Goal: Information Seeking & Learning: Learn about a topic

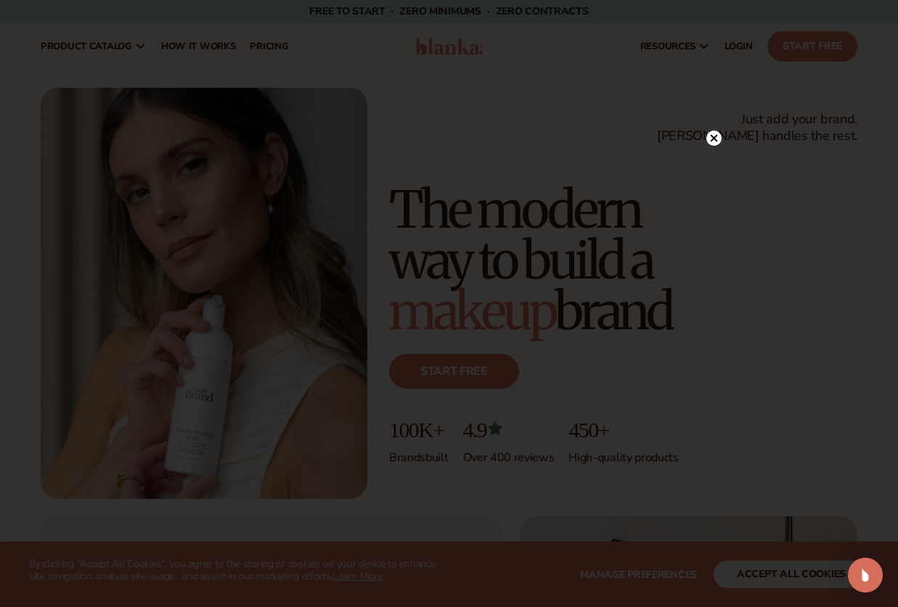
click at [708, 132] on icon at bounding box center [713, 138] width 15 height 15
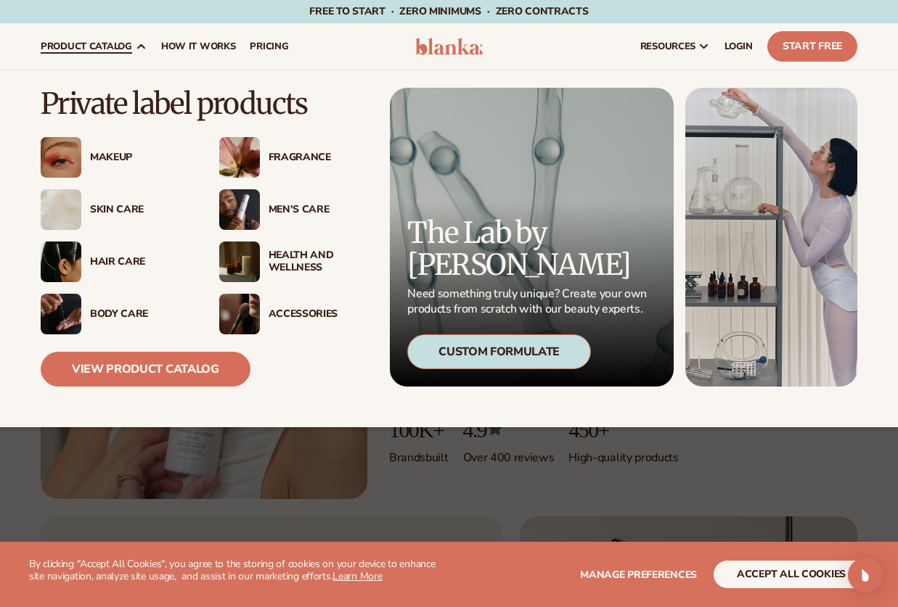
click at [102, 266] on div "Hair Care" at bounding box center [140, 262] width 100 height 12
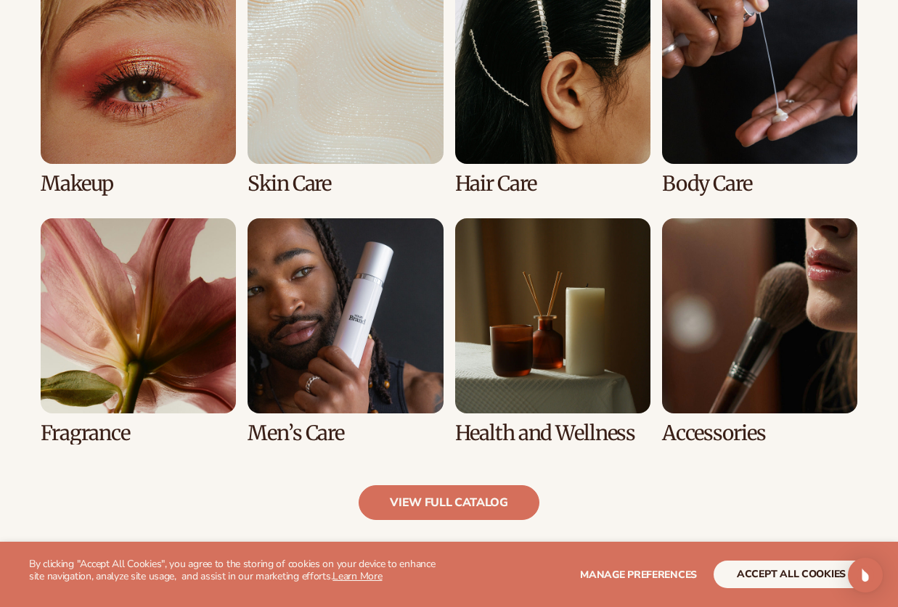
scroll to position [1121, 0]
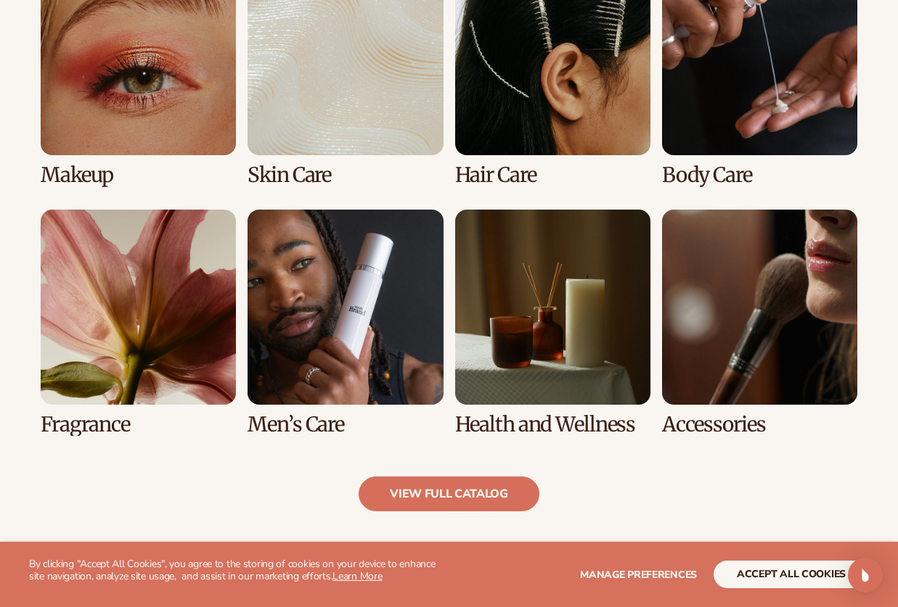
click at [521, 104] on link "3 / 8" at bounding box center [552, 73] width 195 height 226
click at [505, 163] on link "3 / 8" at bounding box center [552, 73] width 195 height 226
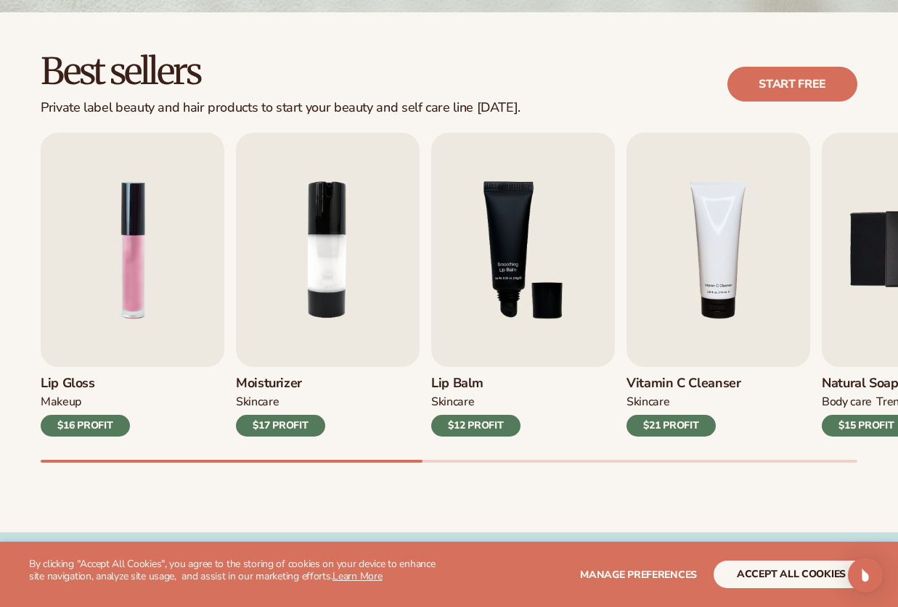
scroll to position [378, 0]
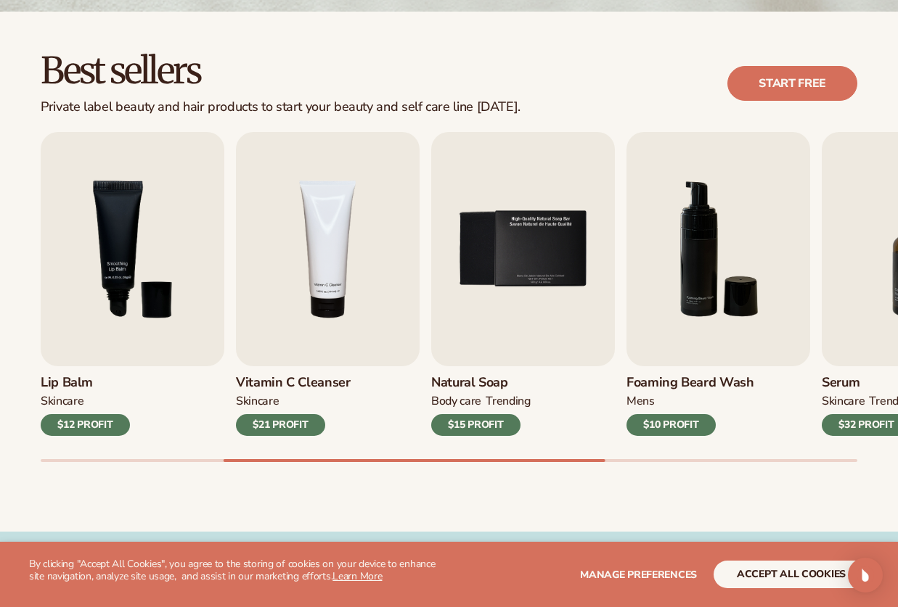
click at [769, 575] on button "accept all cookies" at bounding box center [790, 575] width 155 height 28
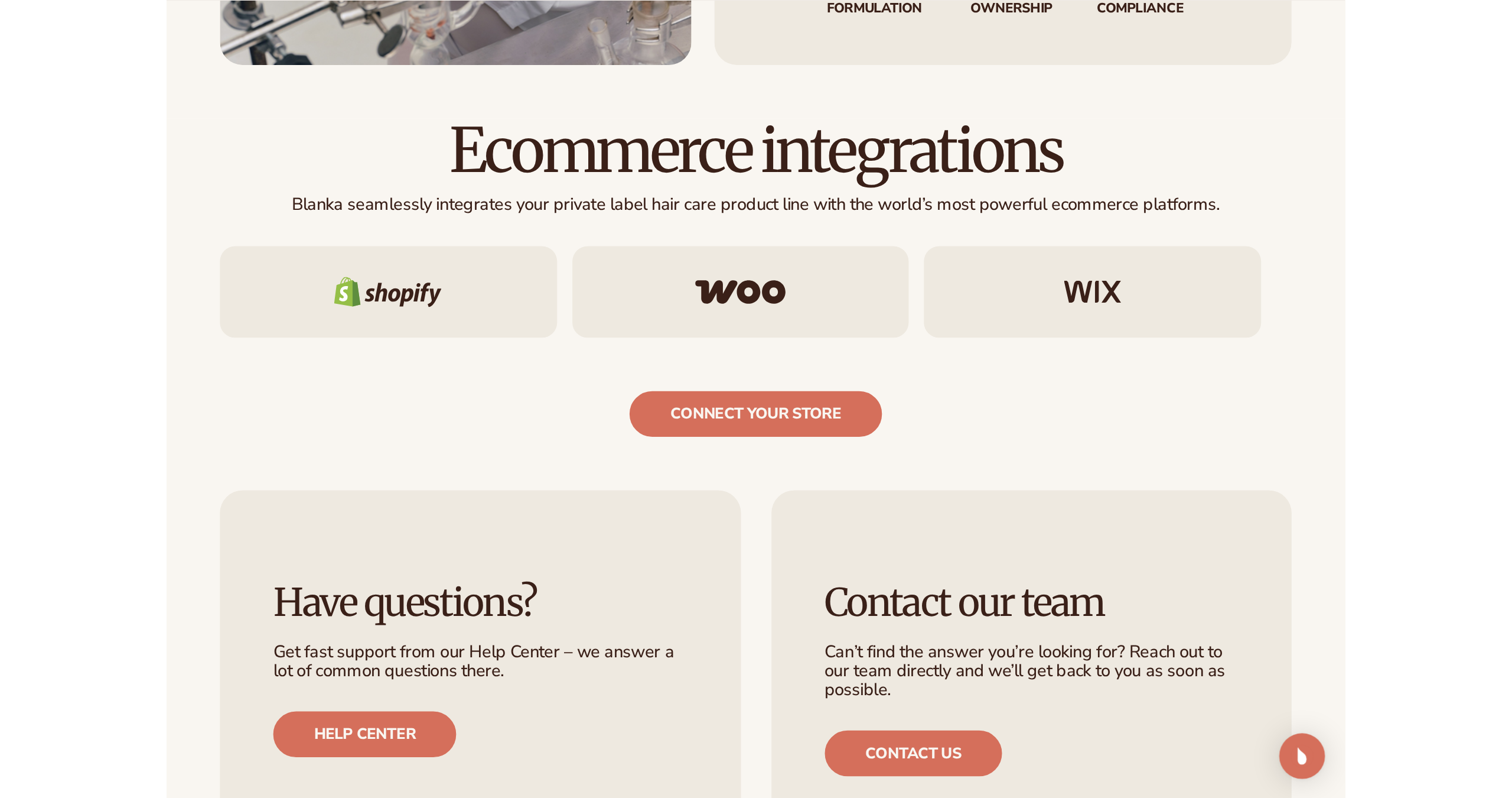
scroll to position [1721, 0]
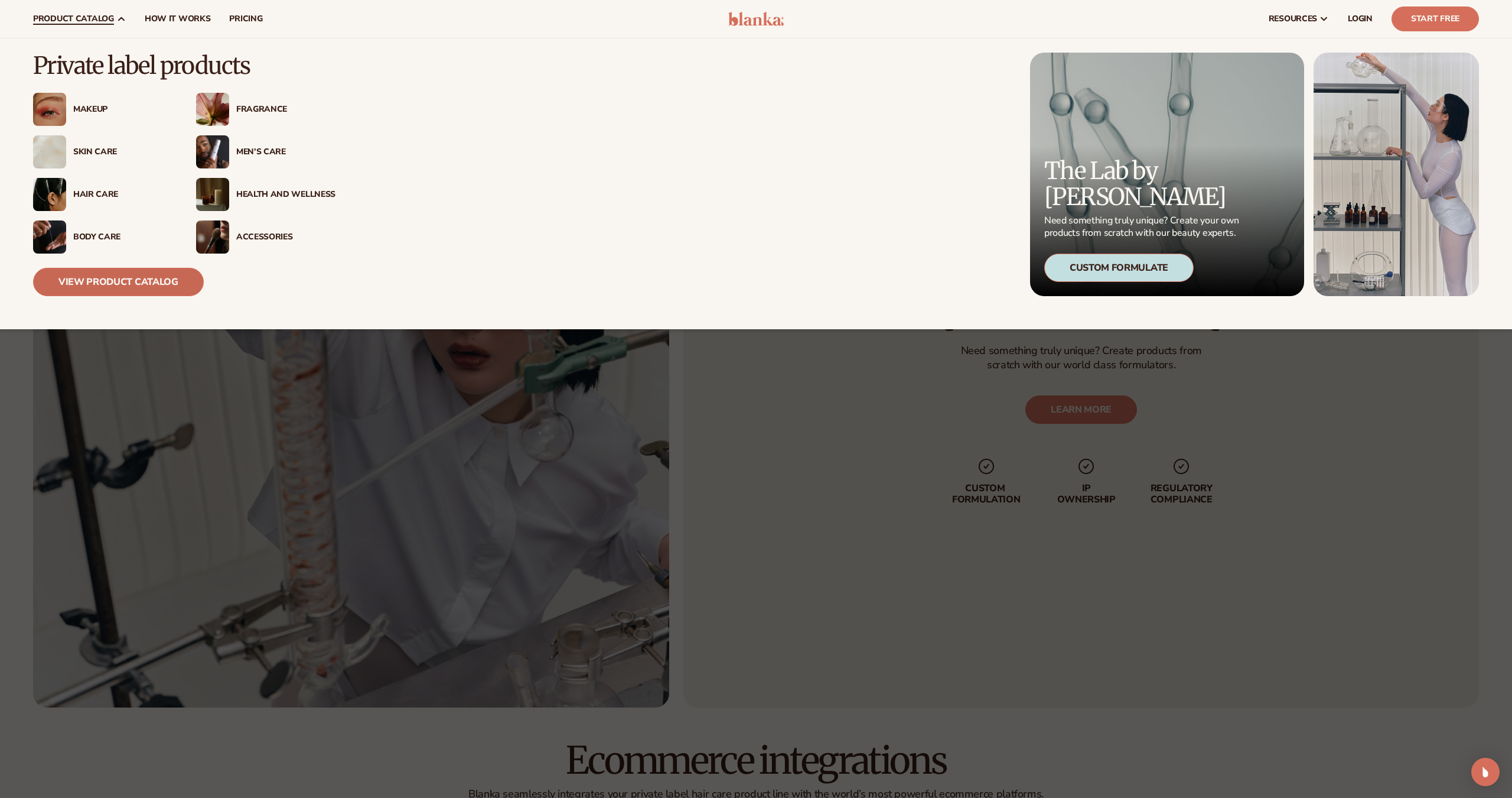
click at [164, 287] on link "View Product Catalog" at bounding box center [119, 282] width 171 height 28
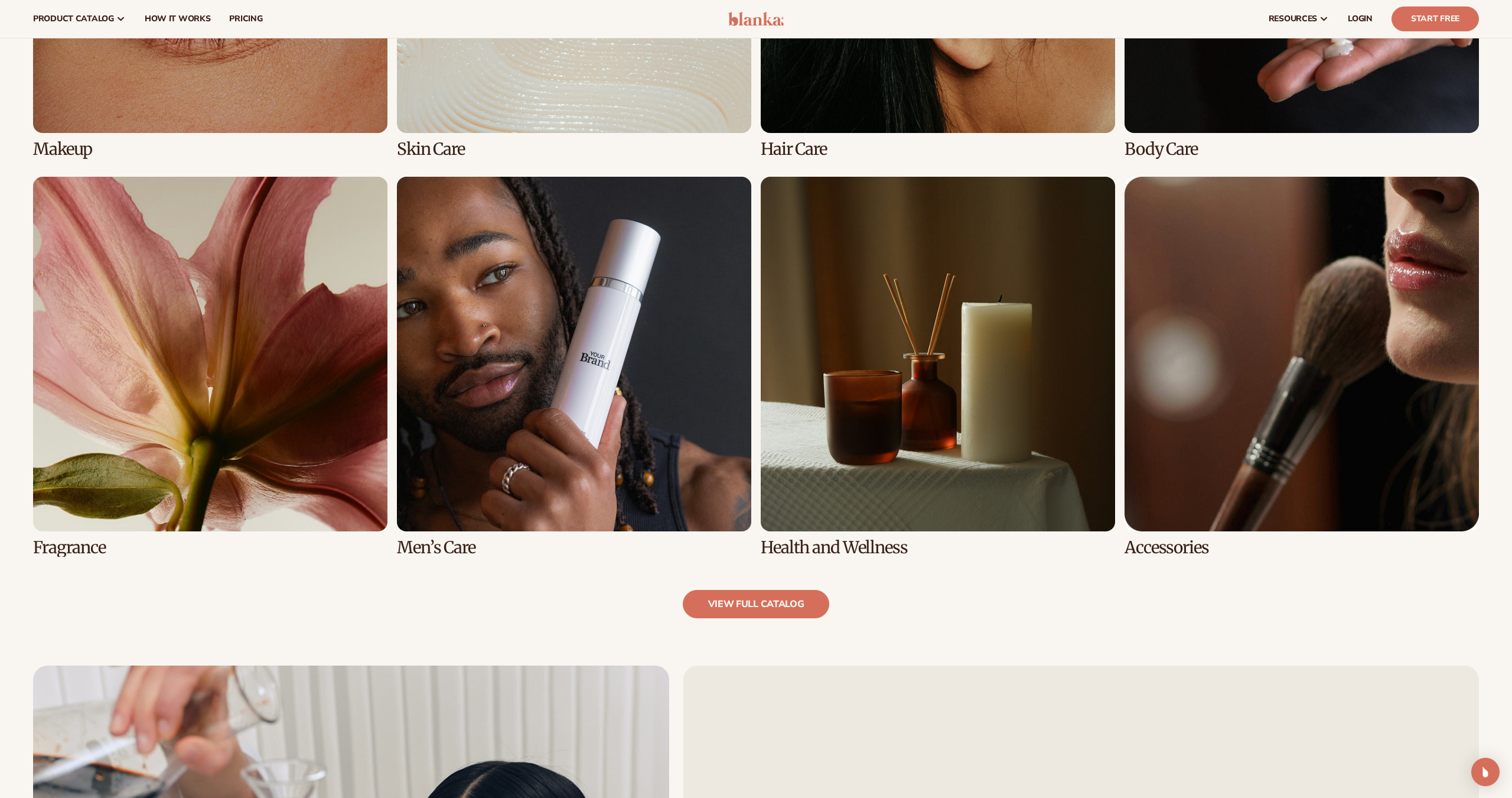
scroll to position [1077, 0]
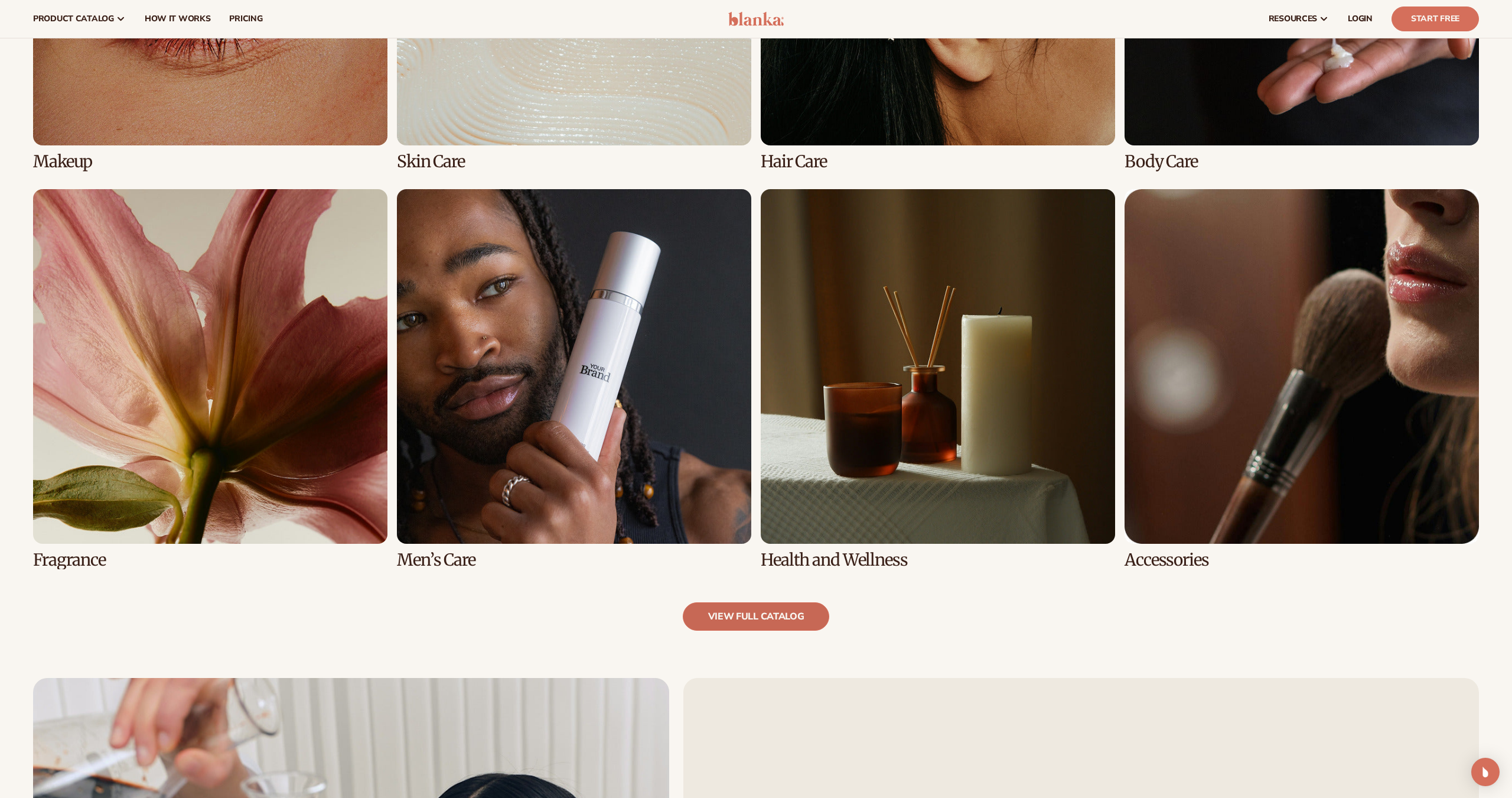
click at [746, 616] on link "view full catalog" at bounding box center [756, 616] width 147 height 28
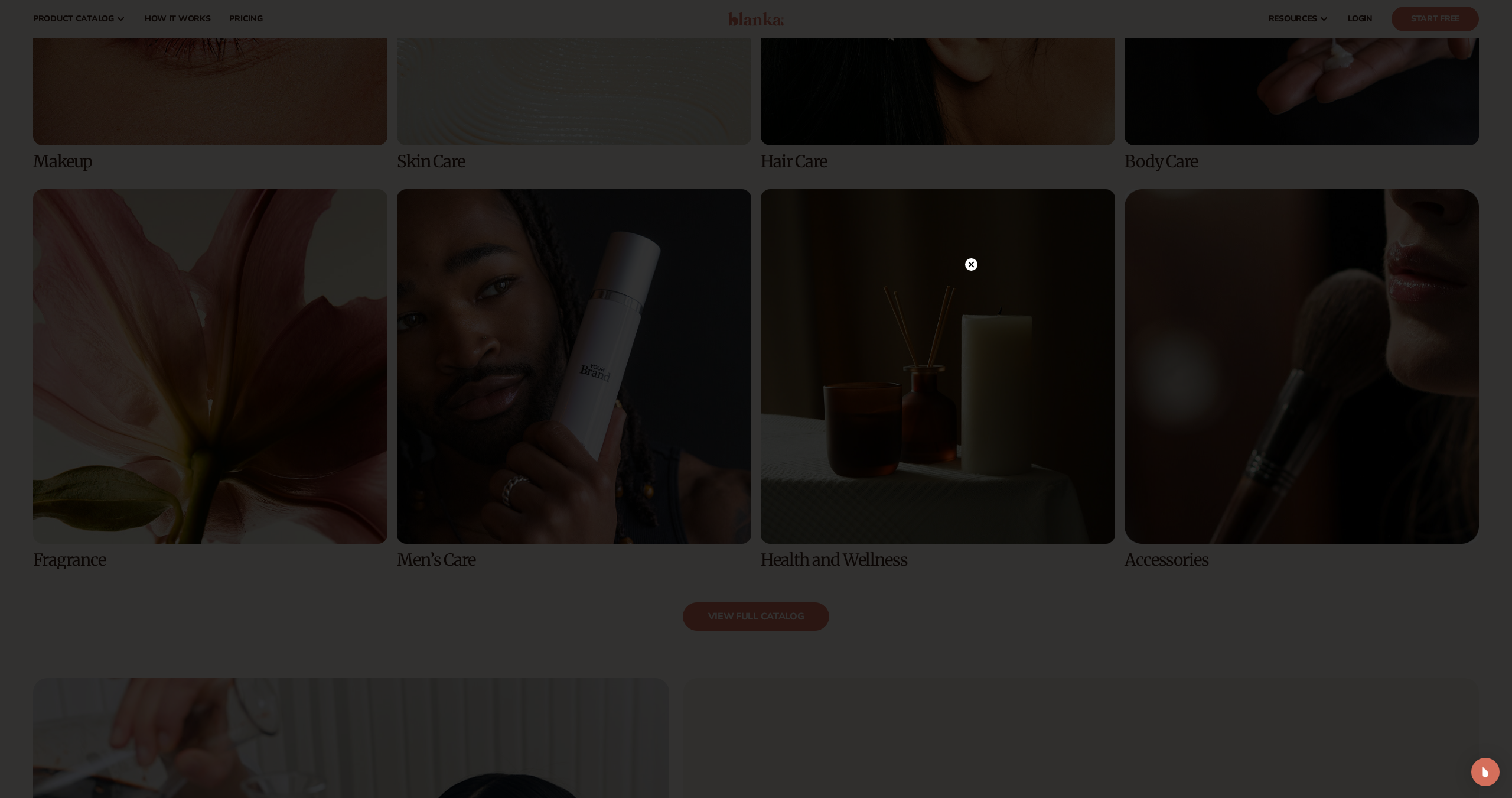
click at [971, 266] on circle at bounding box center [971, 264] width 12 height 12
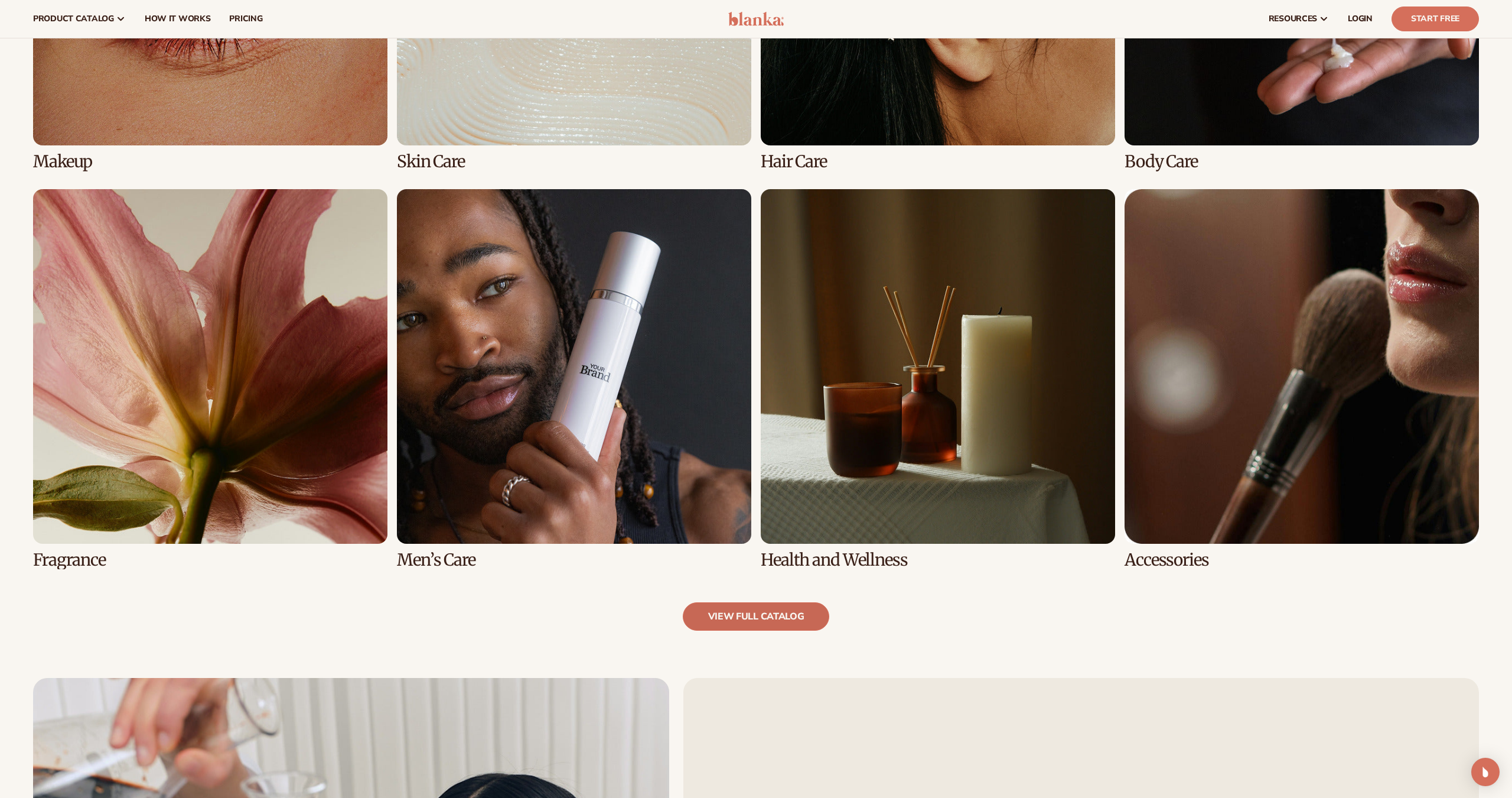
click at [742, 613] on link "view full catalog" at bounding box center [756, 616] width 147 height 28
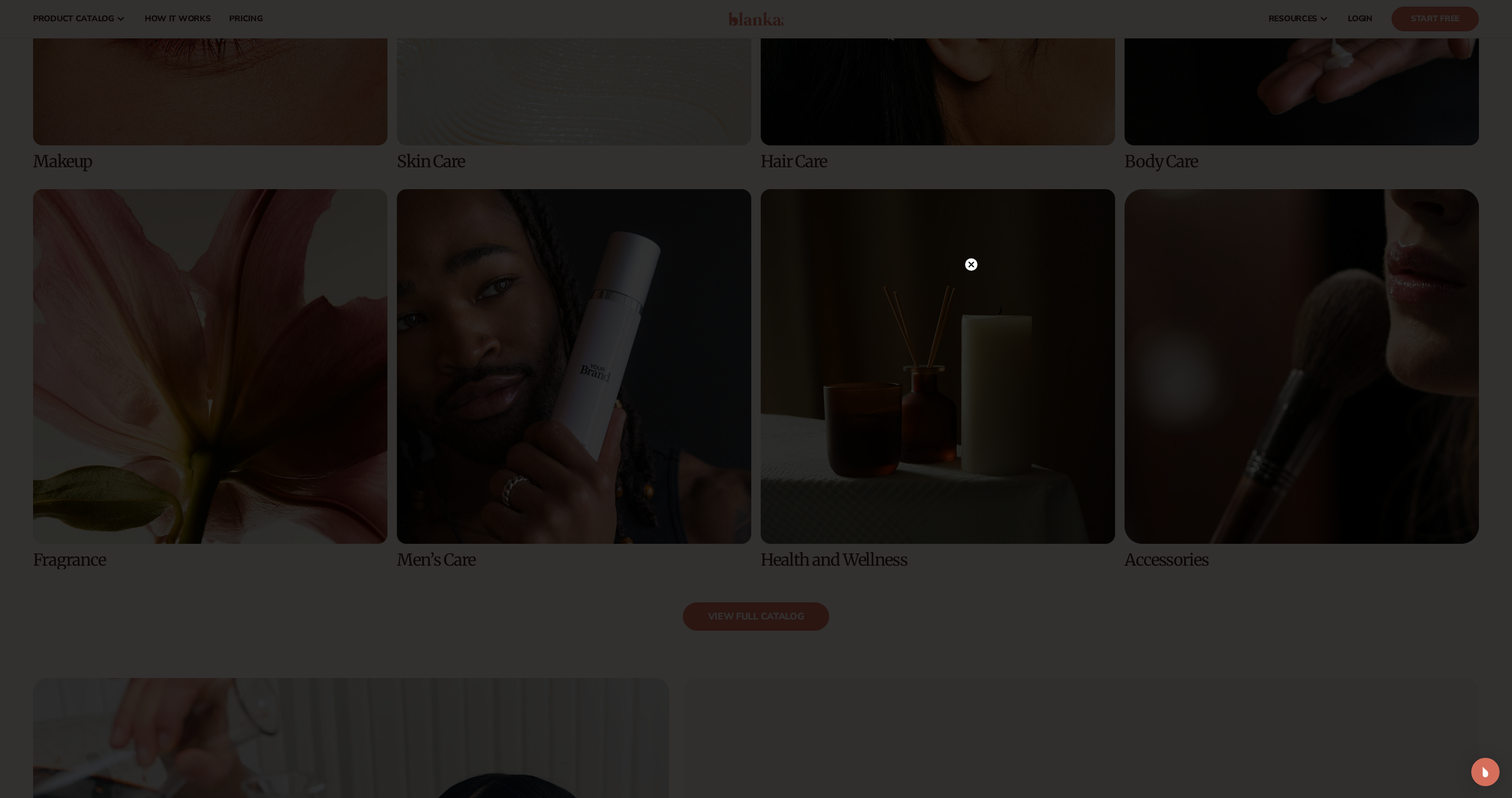
click at [972, 261] on circle at bounding box center [971, 264] width 12 height 12
